Goal: Information Seeking & Learning: Learn about a topic

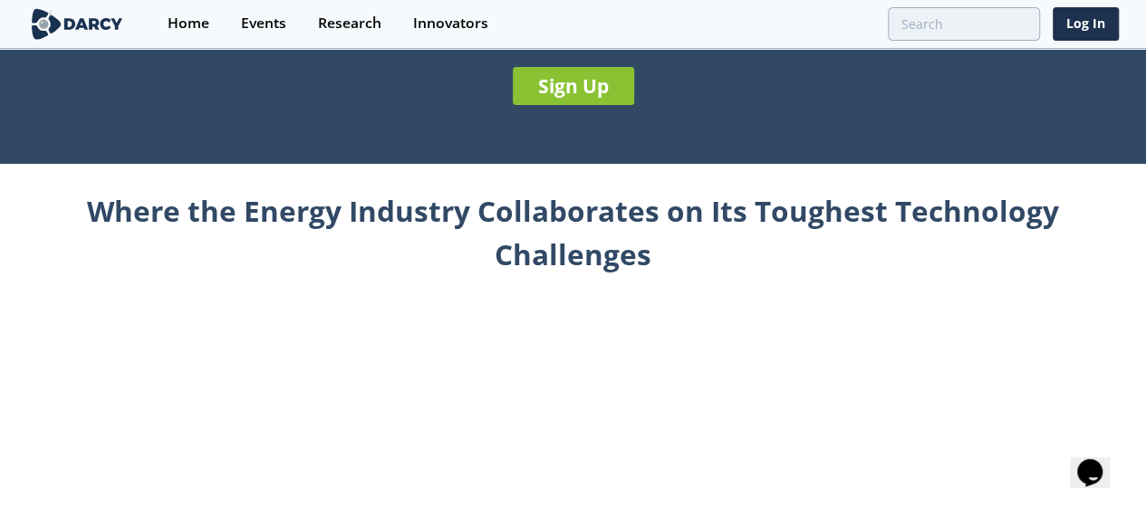
scroll to position [815, 0]
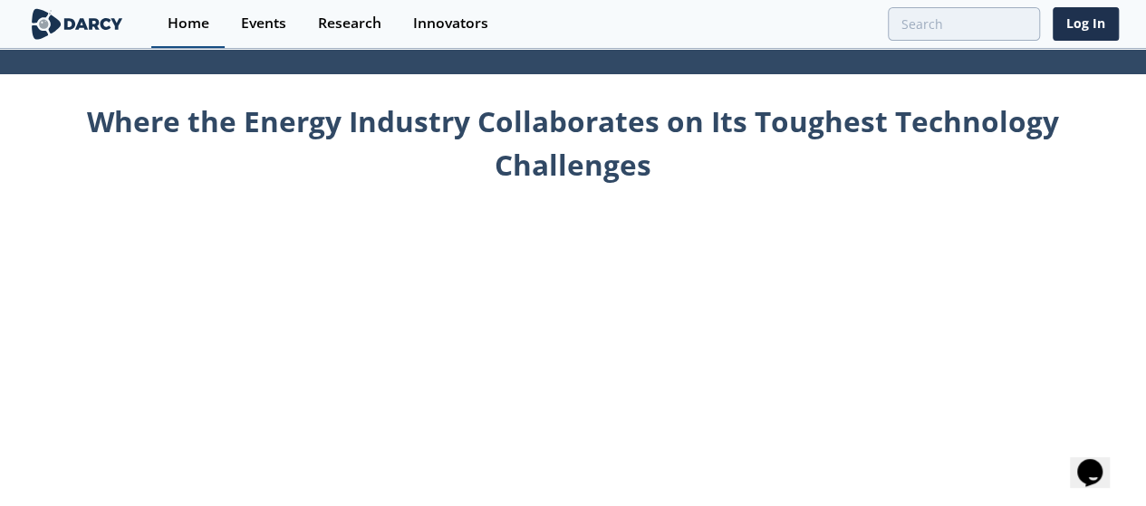
click at [188, 23] on div "Home" at bounding box center [189, 23] width 42 height 14
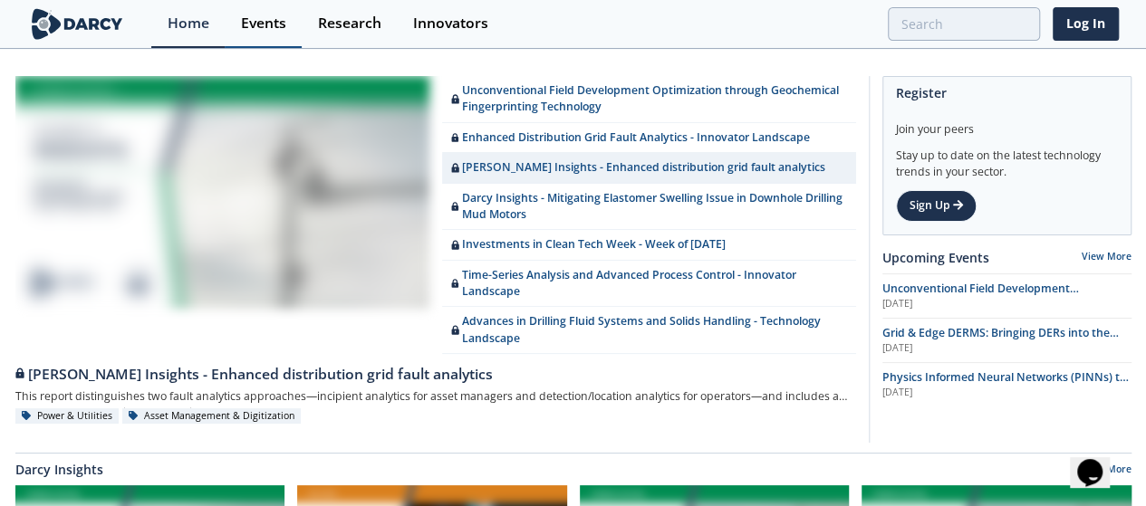
click at [245, 20] on div "Events" at bounding box center [263, 23] width 45 height 14
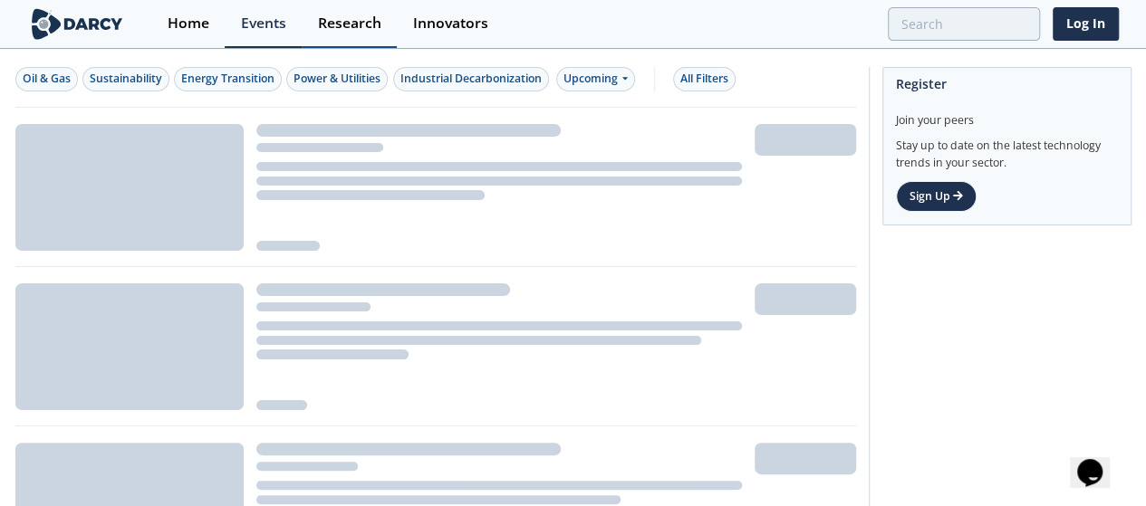
click at [342, 24] on div "Research" at bounding box center [349, 23] width 63 height 14
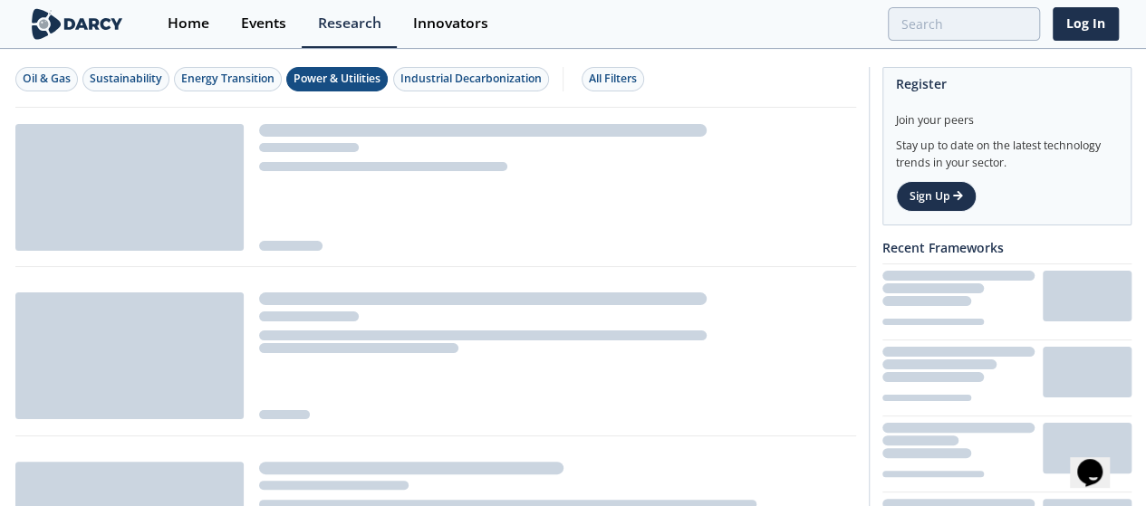
click at [326, 82] on div "Power & Utilities" at bounding box center [336, 79] width 87 height 16
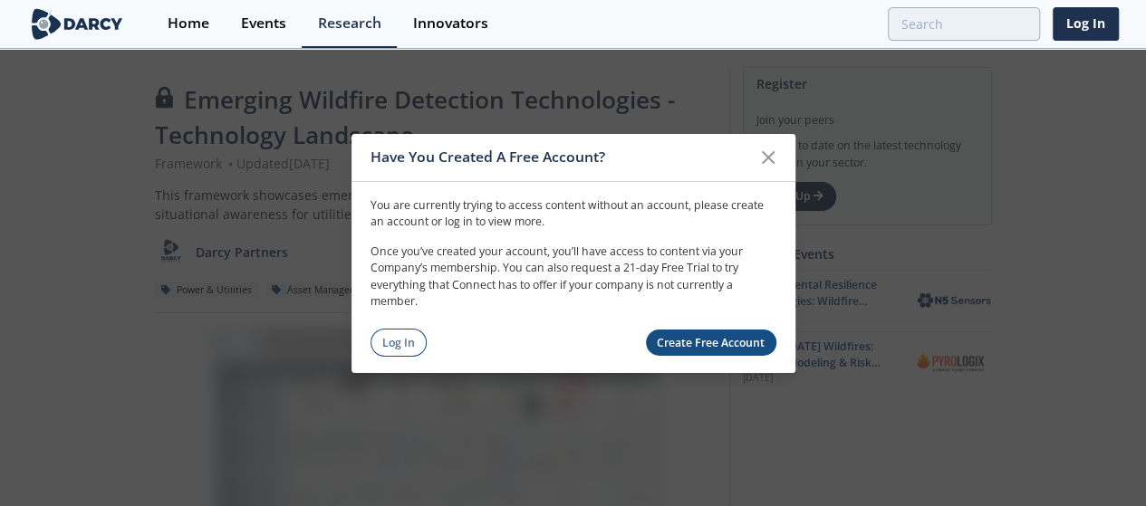
drag, startPoint x: 764, startPoint y: 159, endPoint x: 170, endPoint y: 173, distance: 594.3
click at [764, 159] on icon at bounding box center [768, 157] width 22 height 22
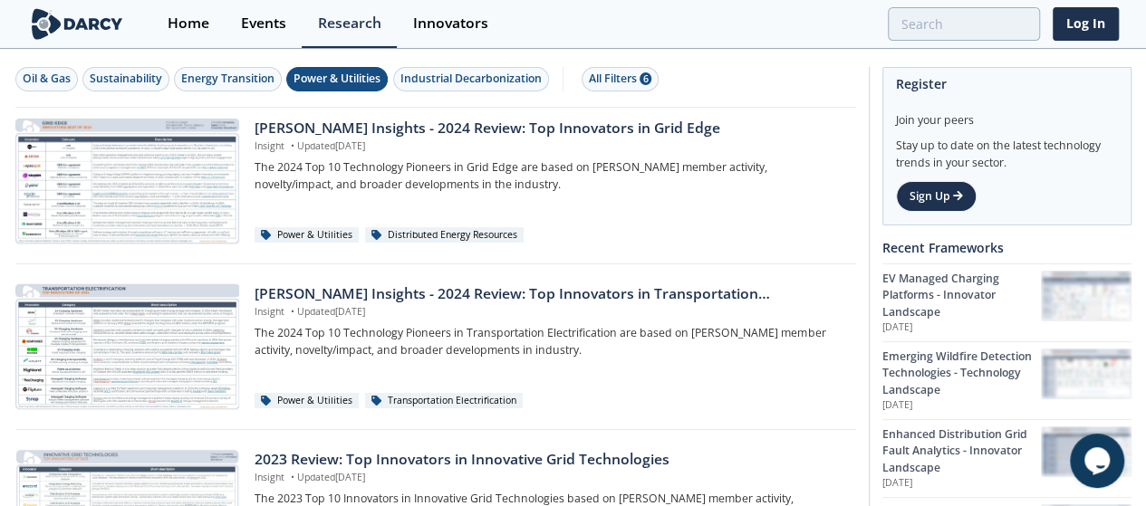
click at [337, 73] on div "Power & Utilities" at bounding box center [336, 79] width 87 height 16
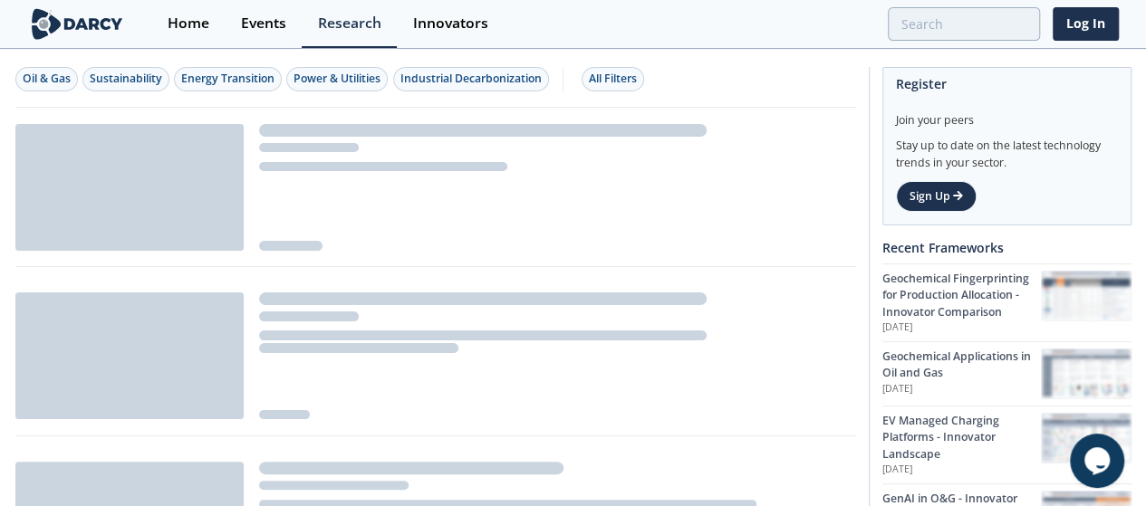
click at [337, 73] on div "Power & Utilities" at bounding box center [336, 79] width 87 height 16
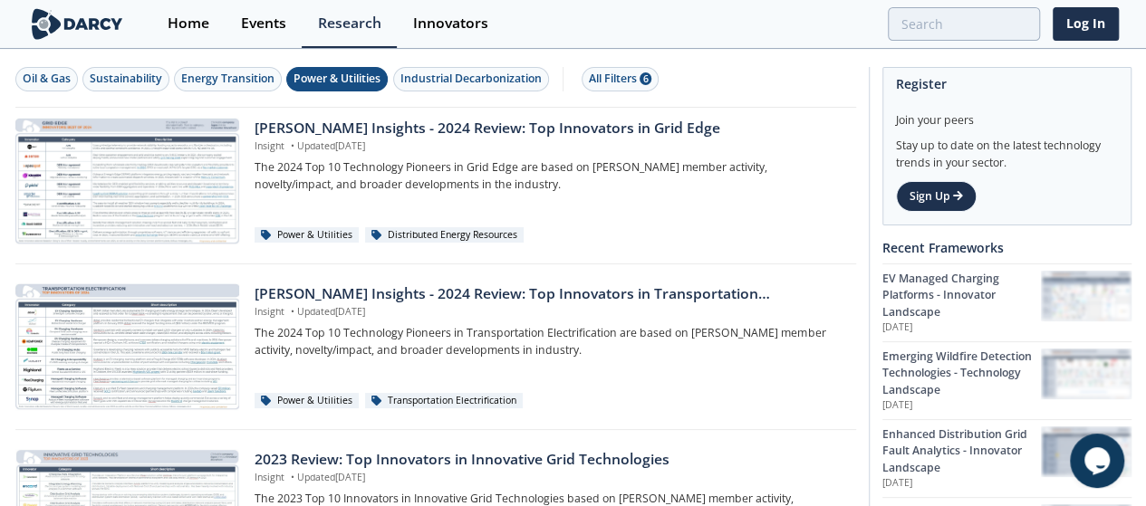
click at [337, 73] on div "Power & Utilities" at bounding box center [336, 79] width 87 height 16
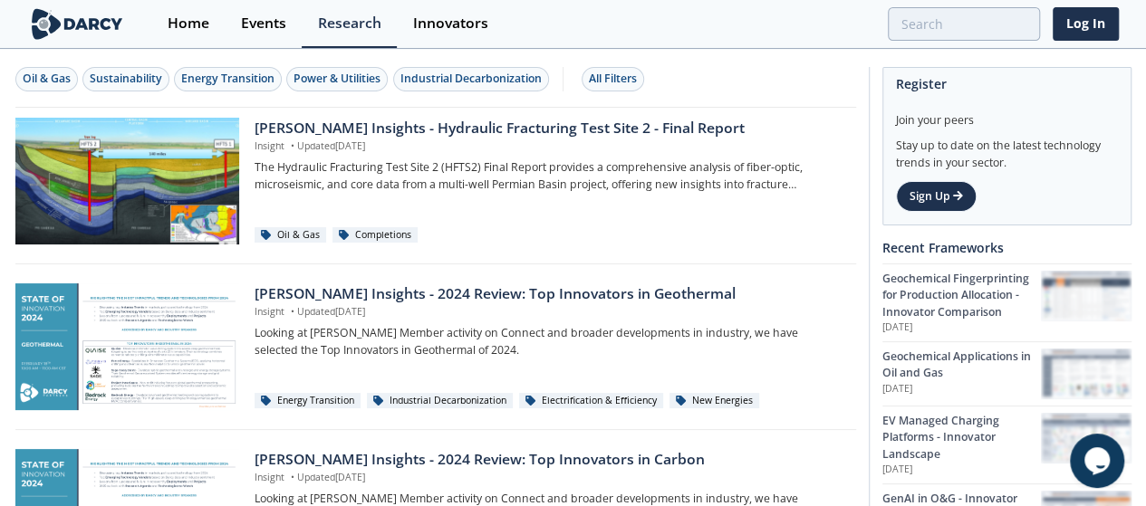
click at [337, 73] on div "Power & Utilities" at bounding box center [336, 79] width 87 height 16
